Goal: Check status: Check status

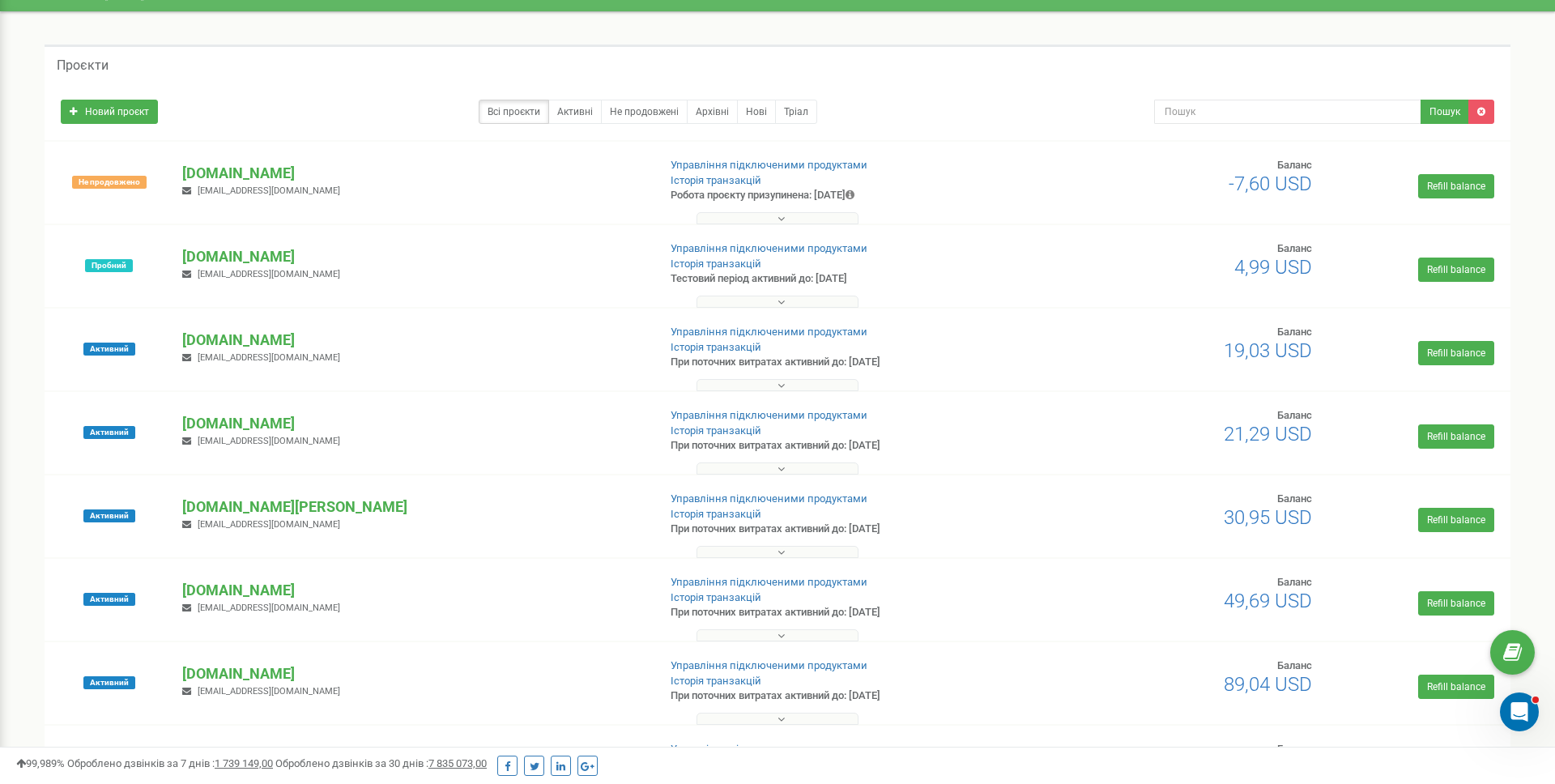
scroll to position [43, 0]
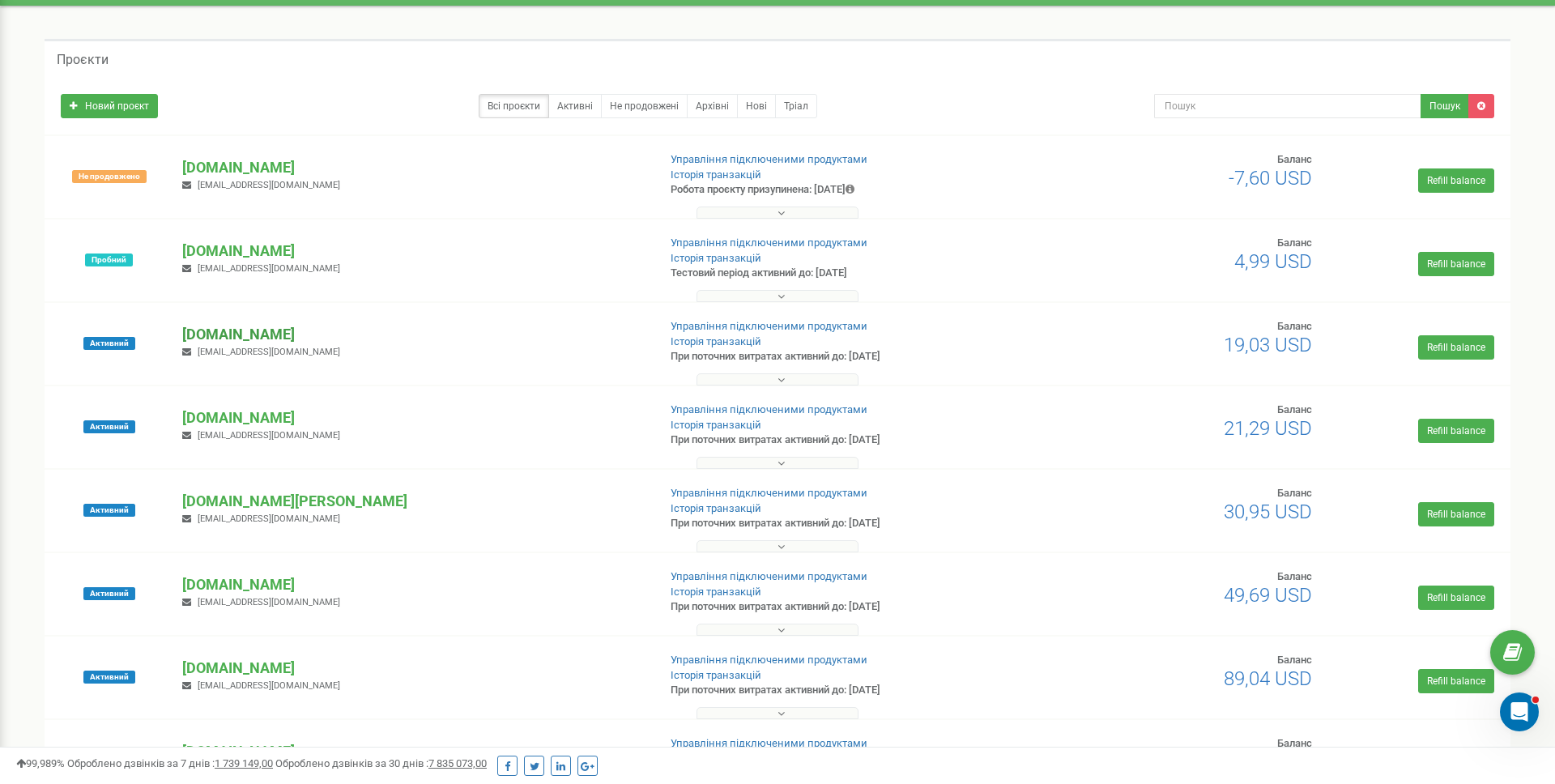
click at [231, 339] on p "[DOMAIN_NAME]" at bounding box center [413, 334] width 461 height 21
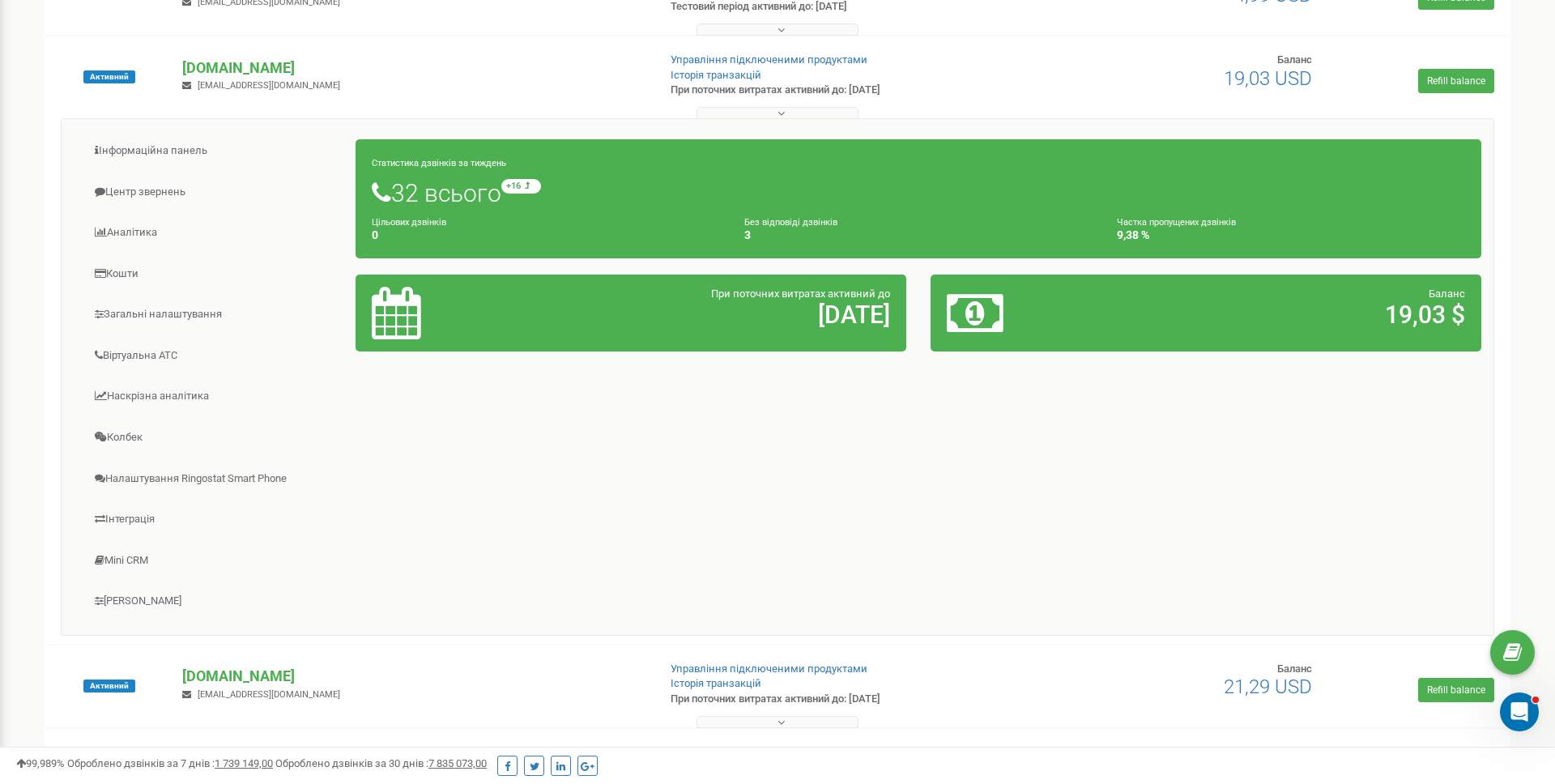
scroll to position [322, 0]
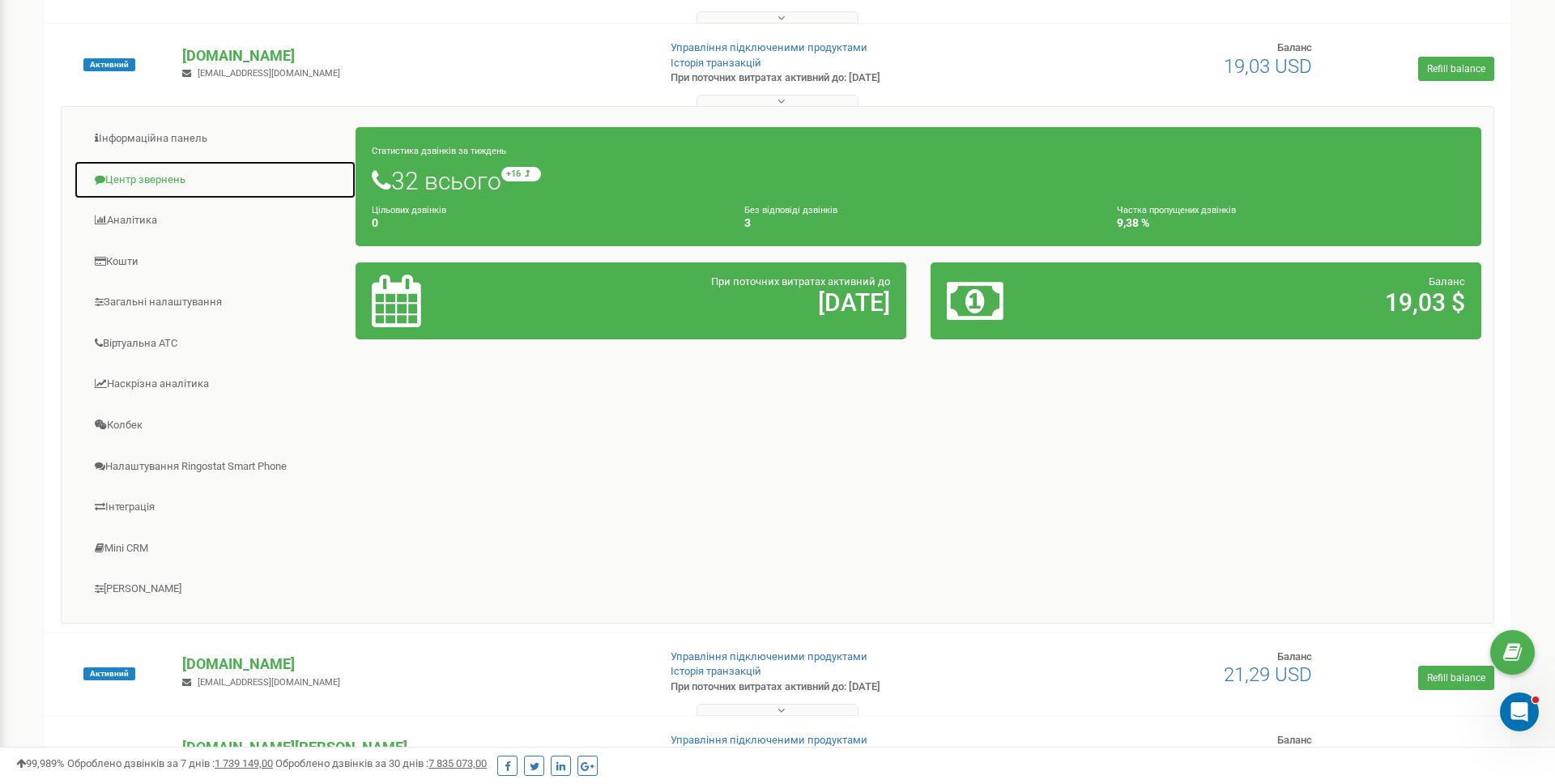
click at [167, 176] on link "Центр звернень" at bounding box center [215, 180] width 283 height 39
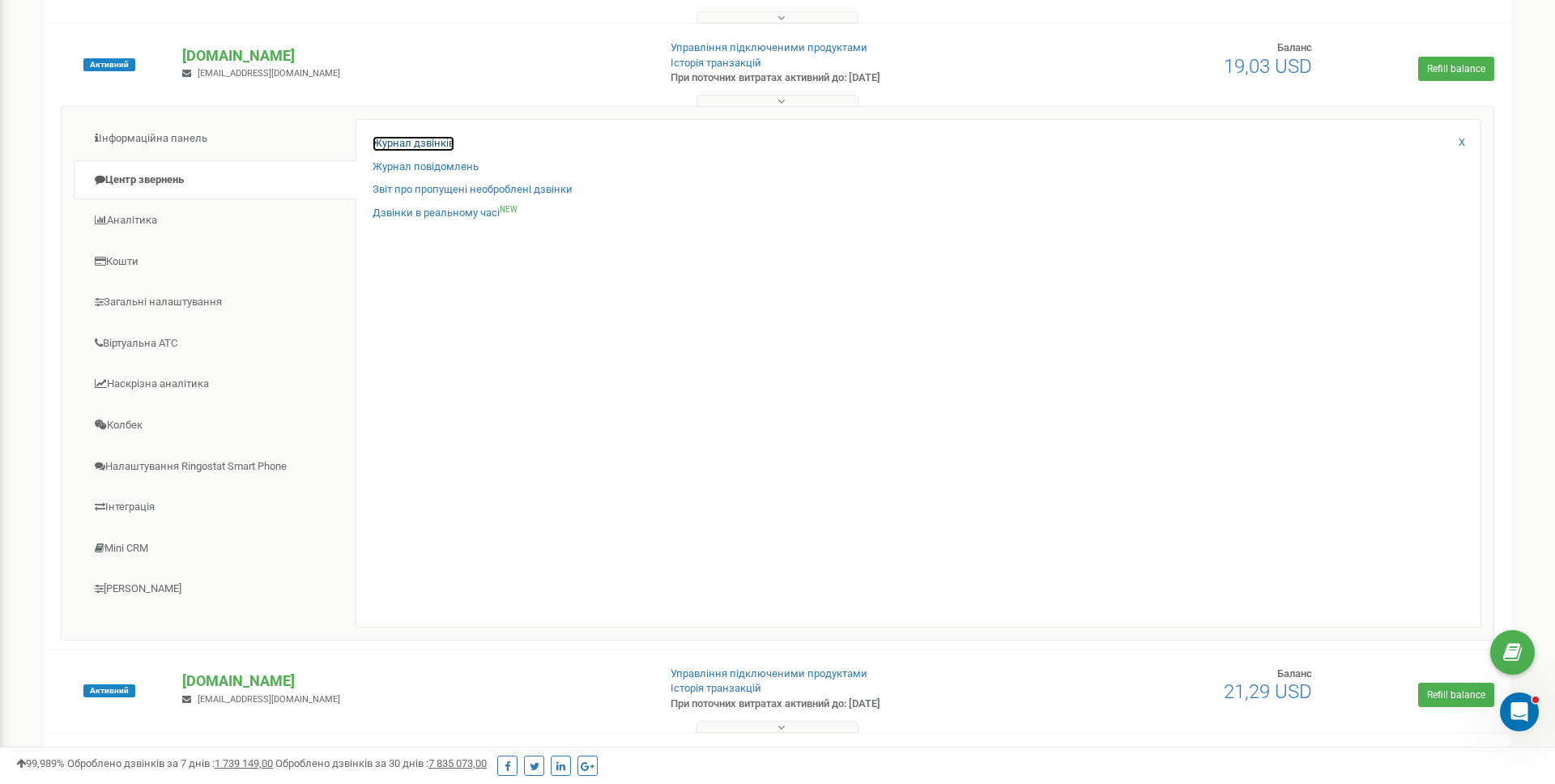
click at [444, 150] on link "Журнал дзвінків" at bounding box center [413, 143] width 81 height 15
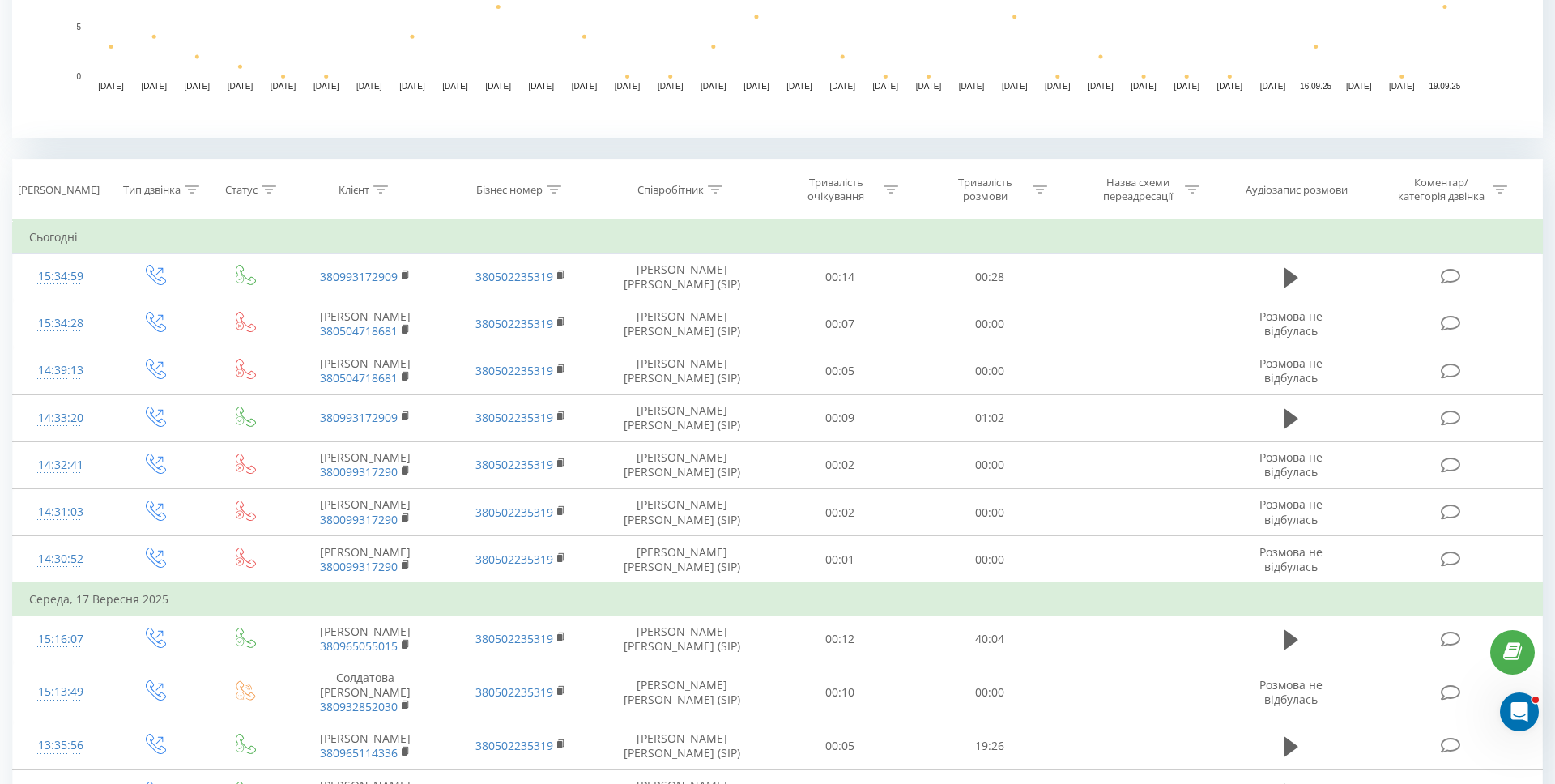
scroll to position [542, 0]
